Goal: Find specific page/section: Find specific page/section

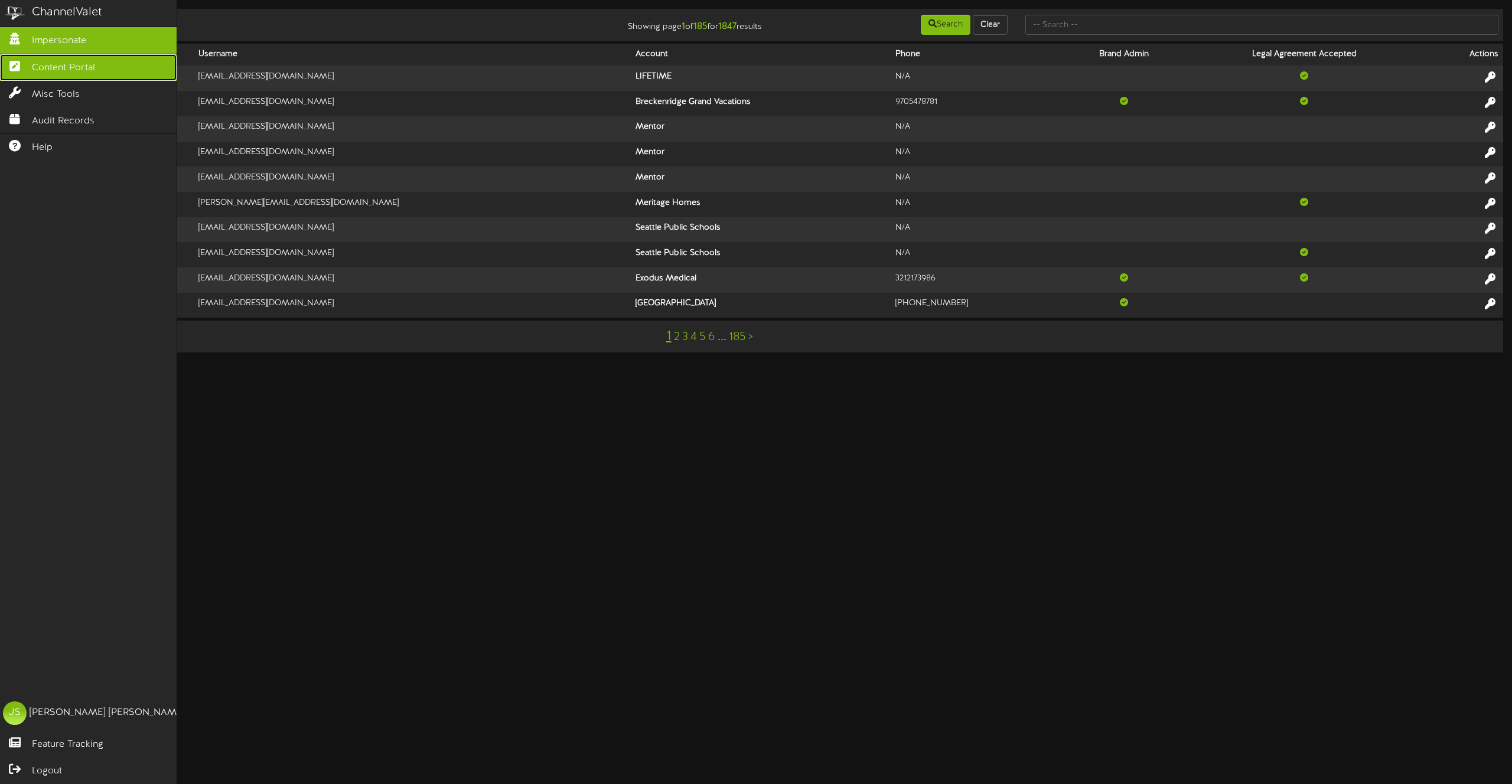
click at [30, 65] on link "Content Portal" at bounding box center [88, 67] width 177 height 26
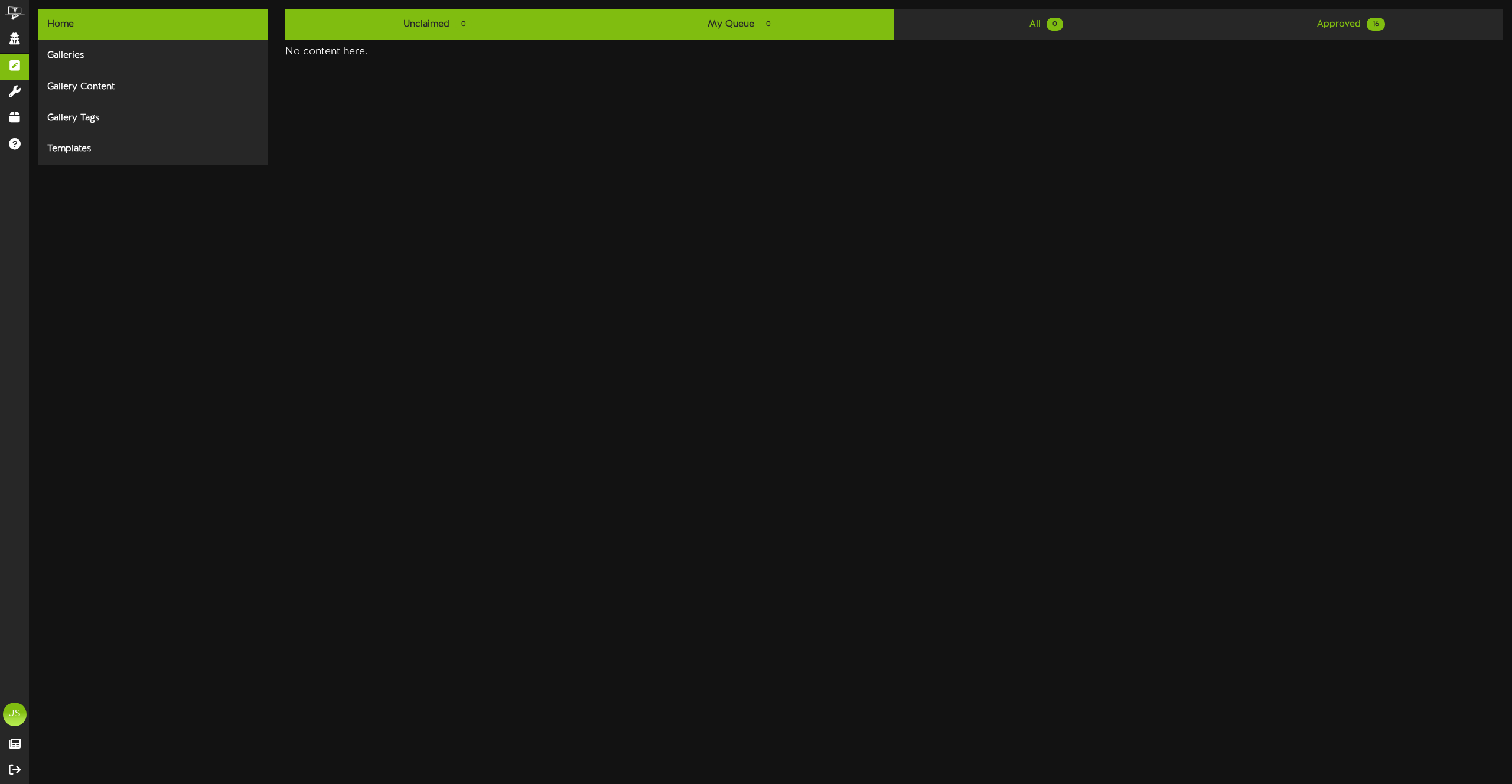
click at [436, 20] on link "Unclaimed 0" at bounding box center [437, 24] width 304 height 31
